Goal: Register for event/course

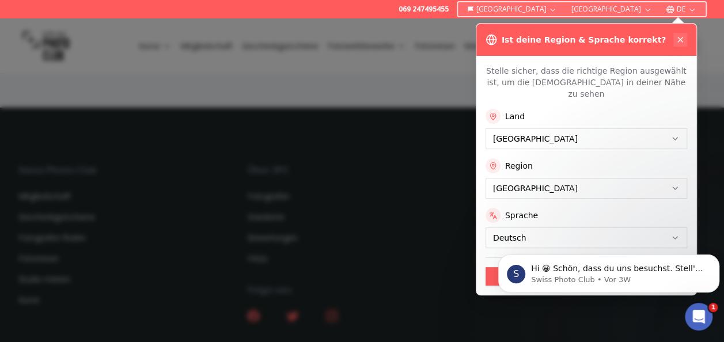
click at [680, 38] on icon at bounding box center [680, 39] width 9 height 9
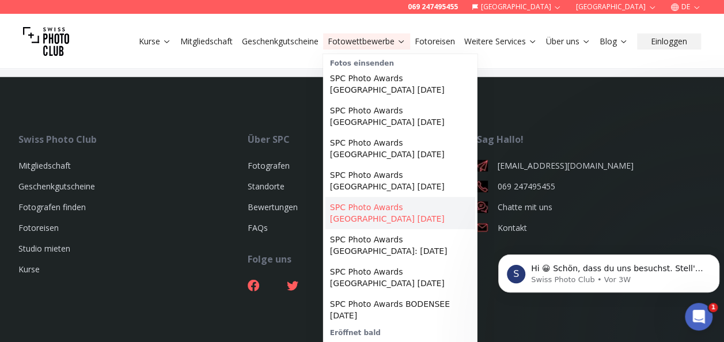
scroll to position [3746, 0]
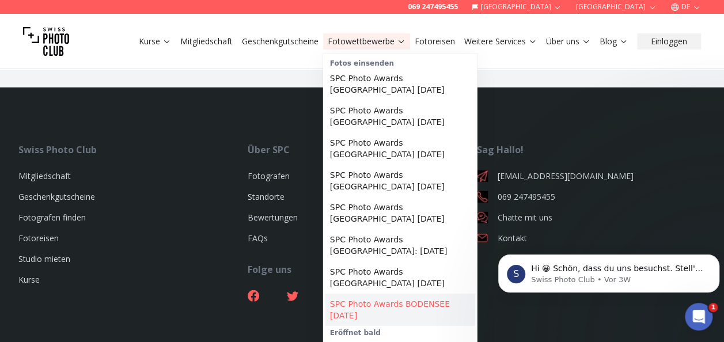
click at [365, 297] on link "SPC Photo Awards BODENSEE [DATE]" at bounding box center [400, 310] width 150 height 32
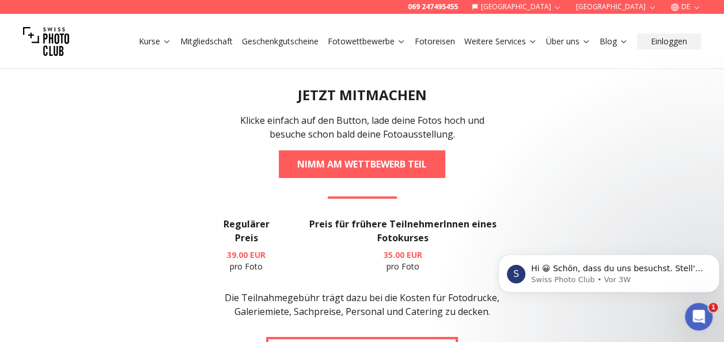
scroll to position [2263, 0]
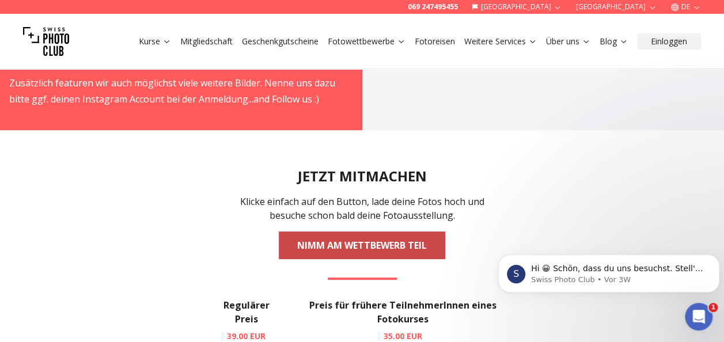
click at [384, 232] on link "NIMM AM WETTBEWERB TEIL" at bounding box center [362, 246] width 166 height 28
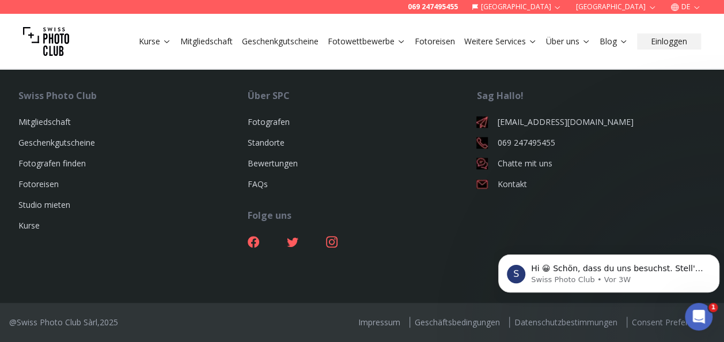
select select "*******"
